Goal: Find specific page/section: Find specific page/section

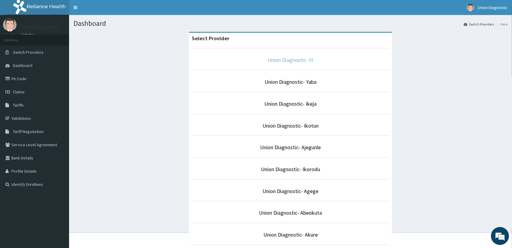
click at [307, 62] on link "Union Diagnostic- VI" at bounding box center [291, 59] width 46 height 7
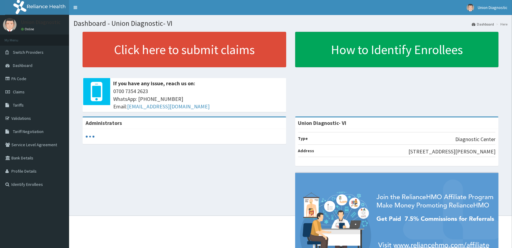
click at [26, 80] on link "PA Code" at bounding box center [34, 78] width 69 height 13
